Goal: Find specific page/section: Find specific page/section

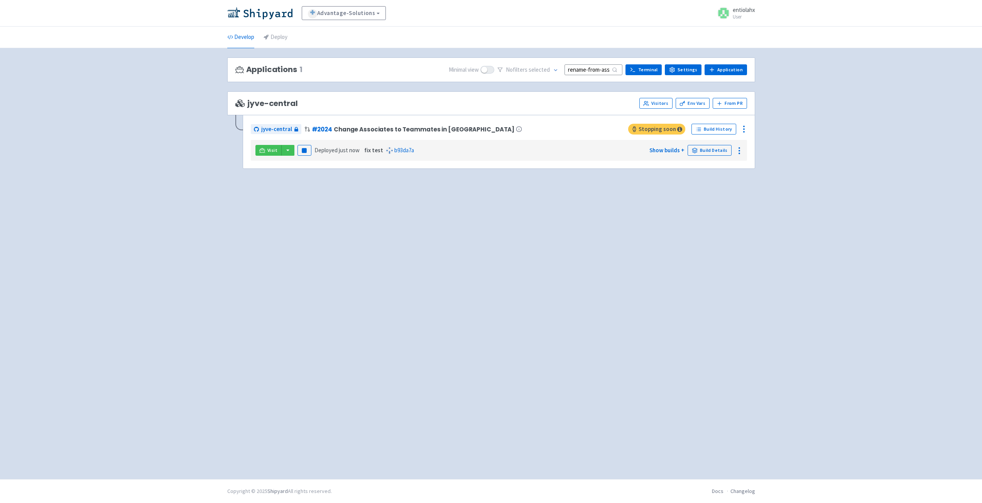
scroll to position [0, 48]
drag, startPoint x: 572, startPoint y: 74, endPoint x: 646, endPoint y: 75, distance: 74.1
click at [646, 75] on div "Minimal view No filter s selected rename-from-associate-to-teammate Terminal Se…" at bounding box center [598, 70] width 298 height 12
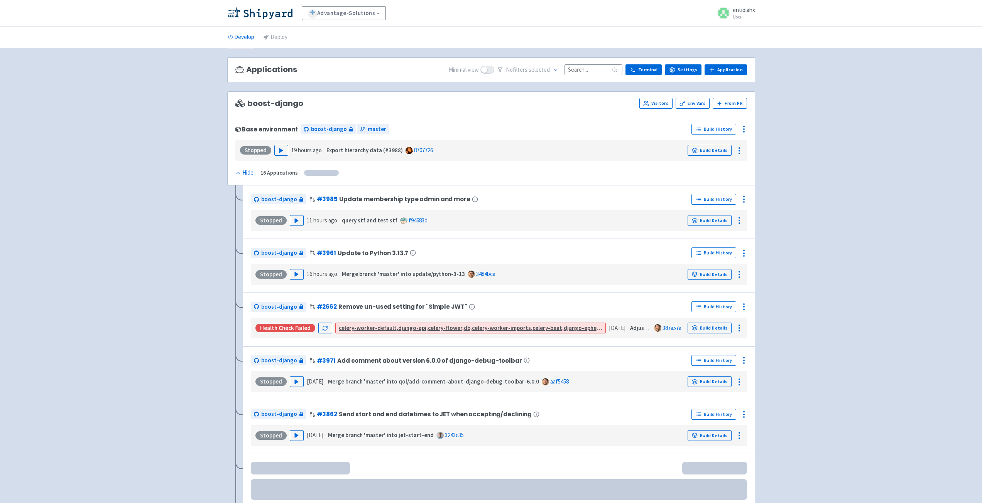
click at [597, 72] on input at bounding box center [593, 69] width 58 height 10
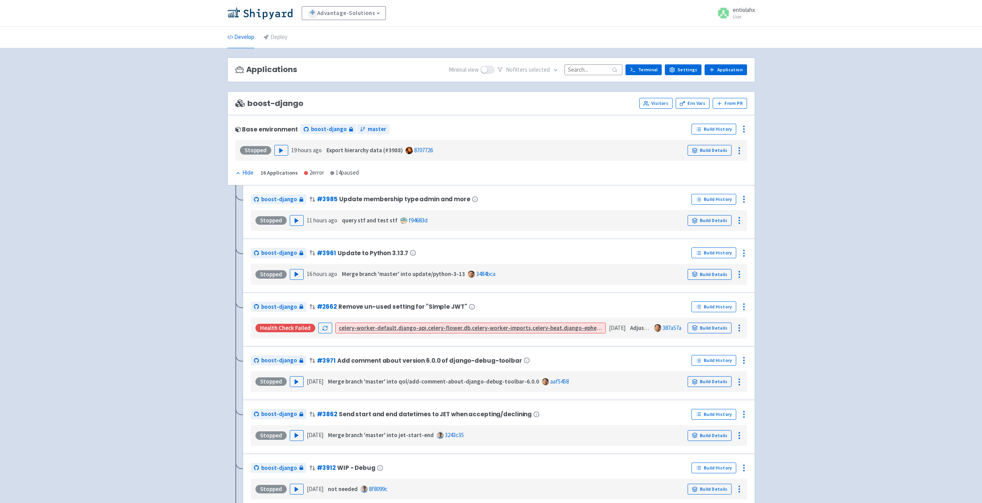
paste input "rename-from-associate-to-teammate"
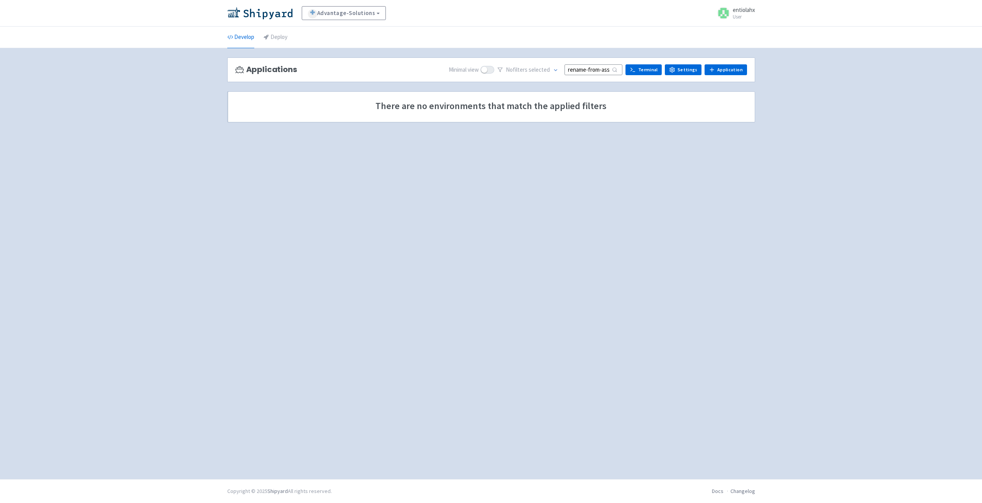
scroll to position [0, 48]
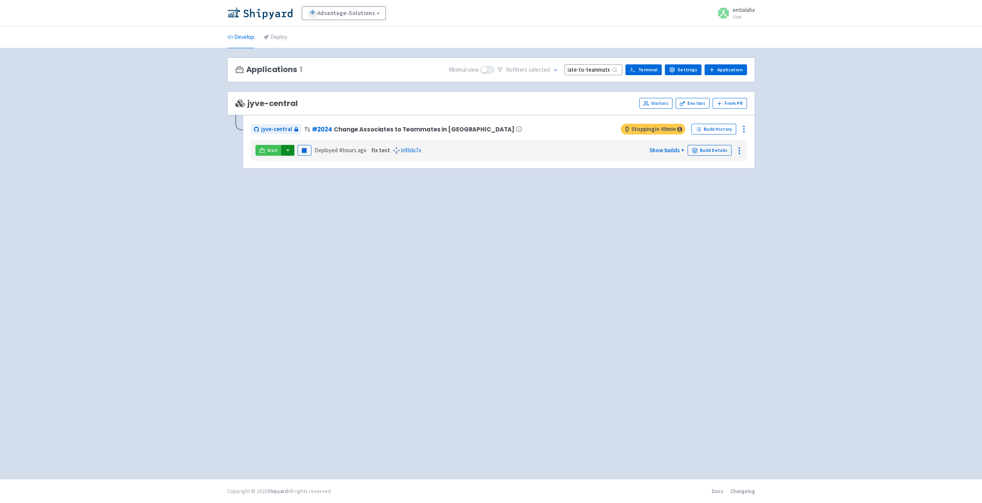
type input "rename-from-associate-to-teammate"
click at [285, 150] on button "button" at bounding box center [287, 150] width 13 height 11
click at [301, 180] on link "jyve-central (react)" at bounding box center [321, 178] width 81 height 12
